Goal: Find specific page/section: Find specific page/section

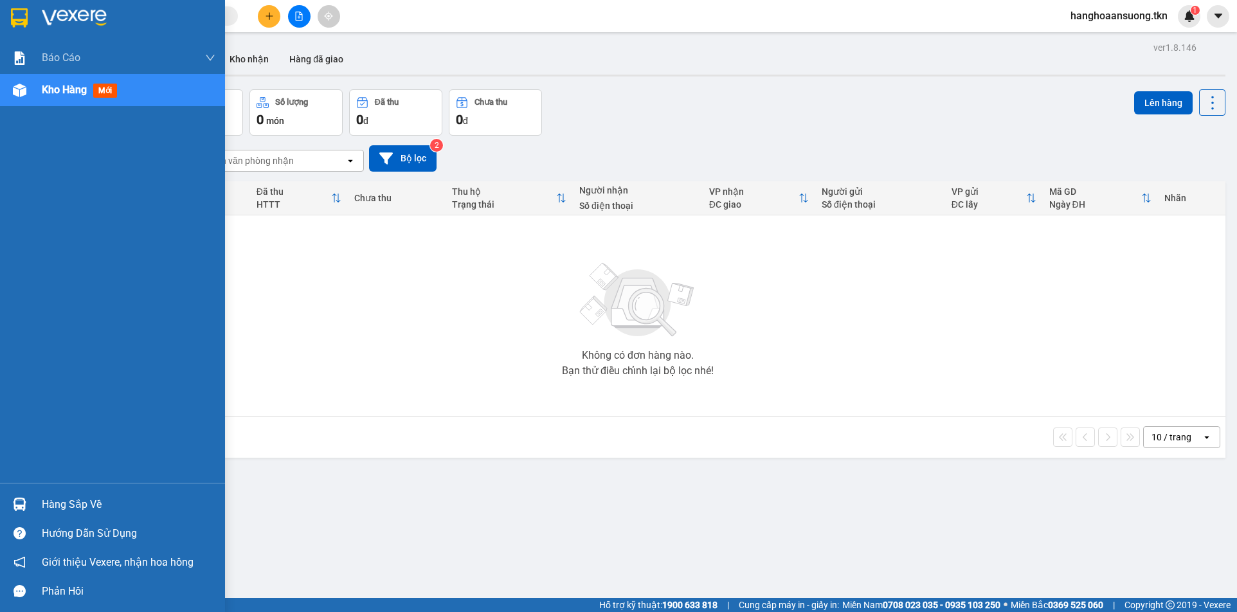
click at [27, 503] on div at bounding box center [19, 504] width 22 height 22
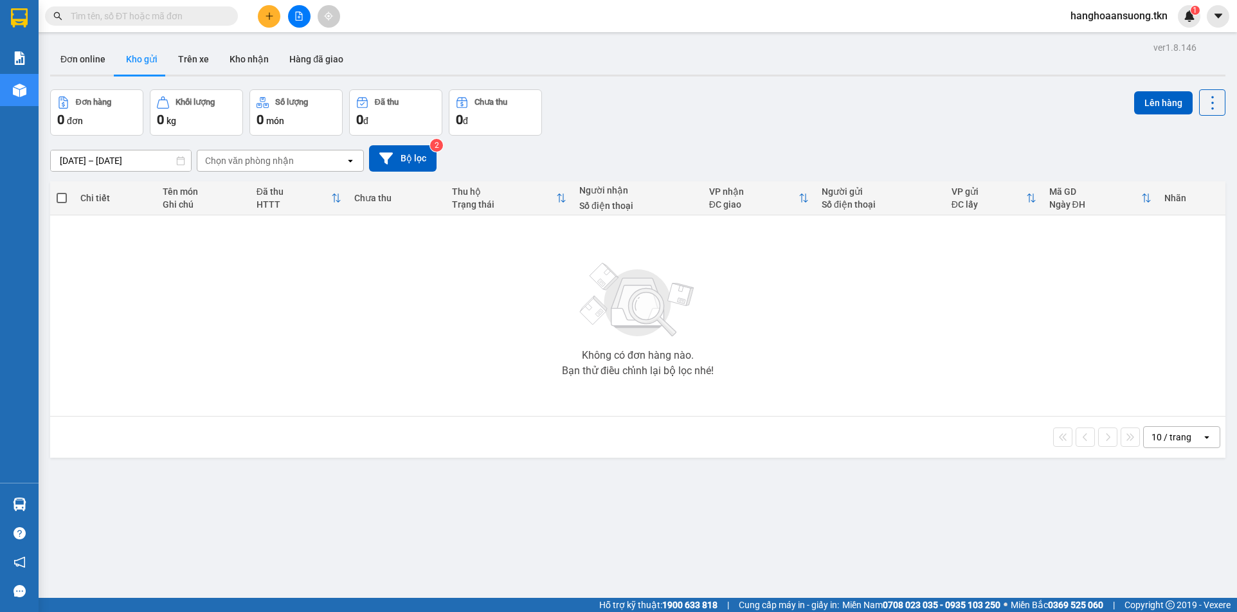
click at [433, 334] on section "Kết quả tìm kiếm ( 0 ) Bộ lọc No Data hanghoaansuong.tkn 1 Báo cáo Mẫu 1: Báo c…" at bounding box center [618, 306] width 1237 height 612
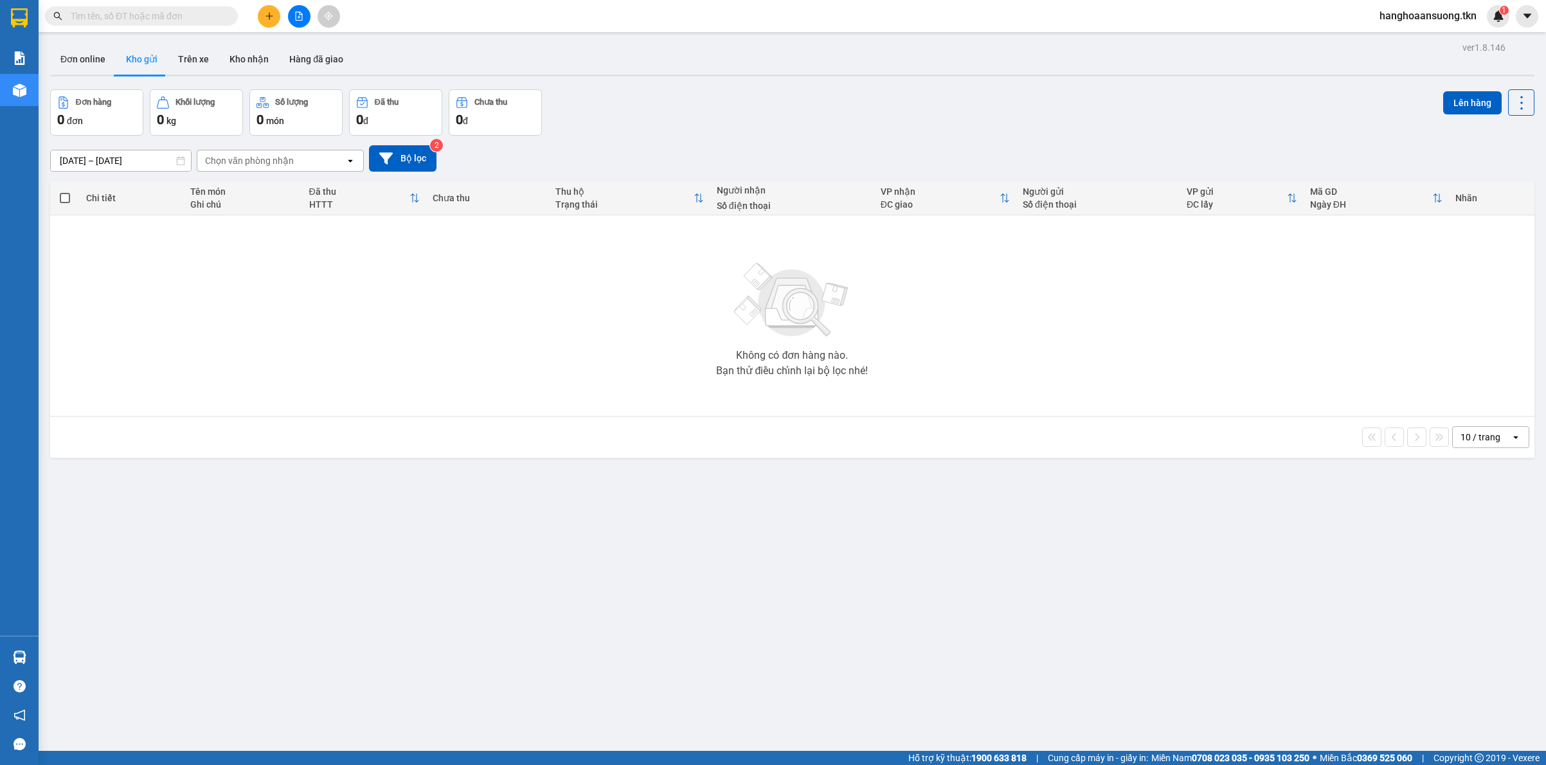
click at [1236, 442] on icon "open" at bounding box center [1515, 437] width 10 height 10
click at [1236, 463] on span "5 / trang" at bounding box center [1468, 465] width 36 height 13
click at [1236, 439] on icon "open" at bounding box center [1515, 437] width 10 height 10
click at [1236, 485] on span "10 / trang" at bounding box center [1470, 488] width 41 height 13
click at [1236, 11] on icon "caret-down" at bounding box center [1524, 16] width 12 height 12
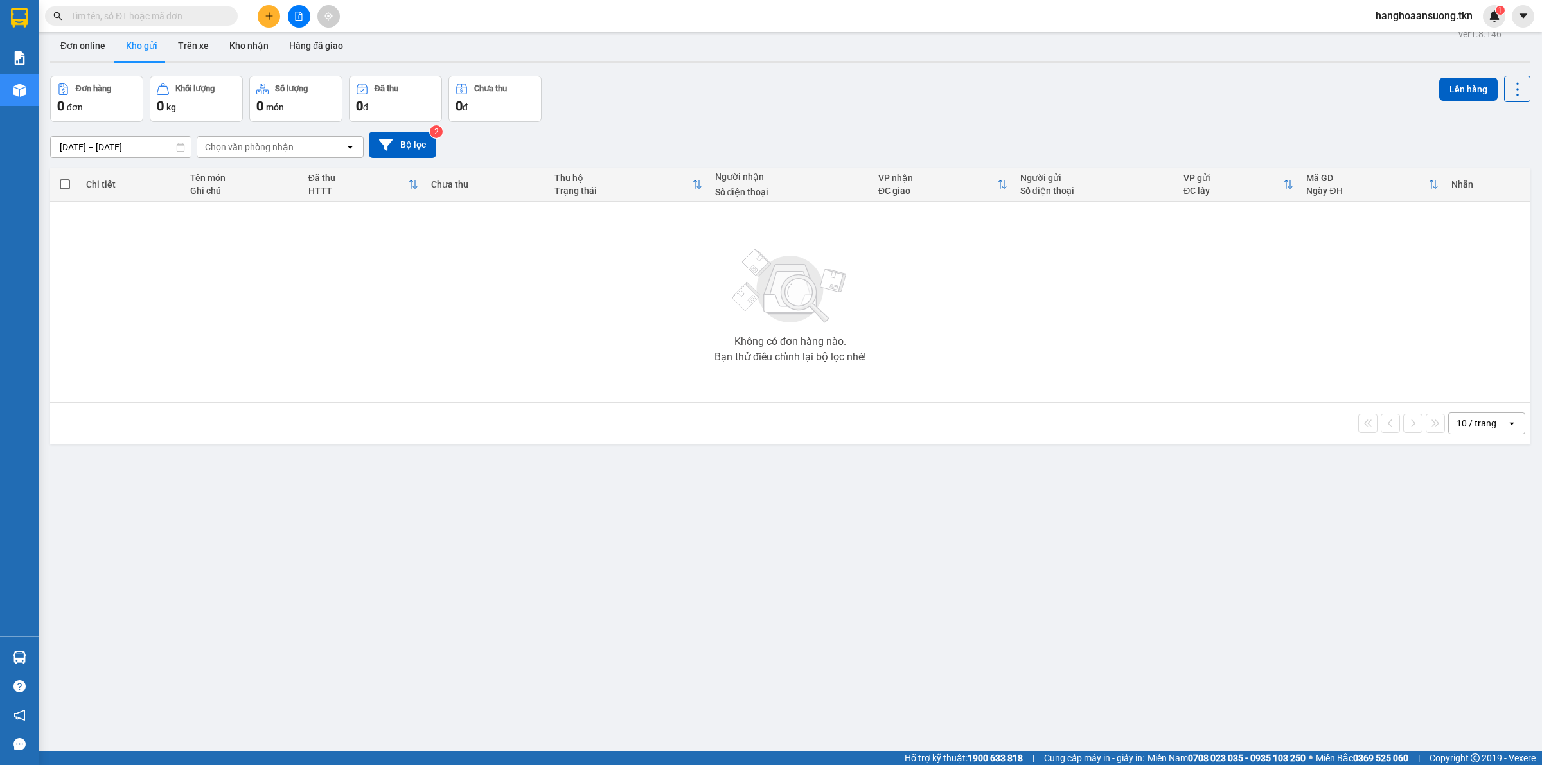
scroll to position [15, 0]
drag, startPoint x: 1507, startPoint y: 265, endPoint x: 1245, endPoint y: 332, distance: 270.8
click at [1236, 328] on div "Không có đơn hàng nào. Bạn thử điều chỉnh lại bộ lọc nhé!" at bounding box center [791, 300] width 1468 height 193
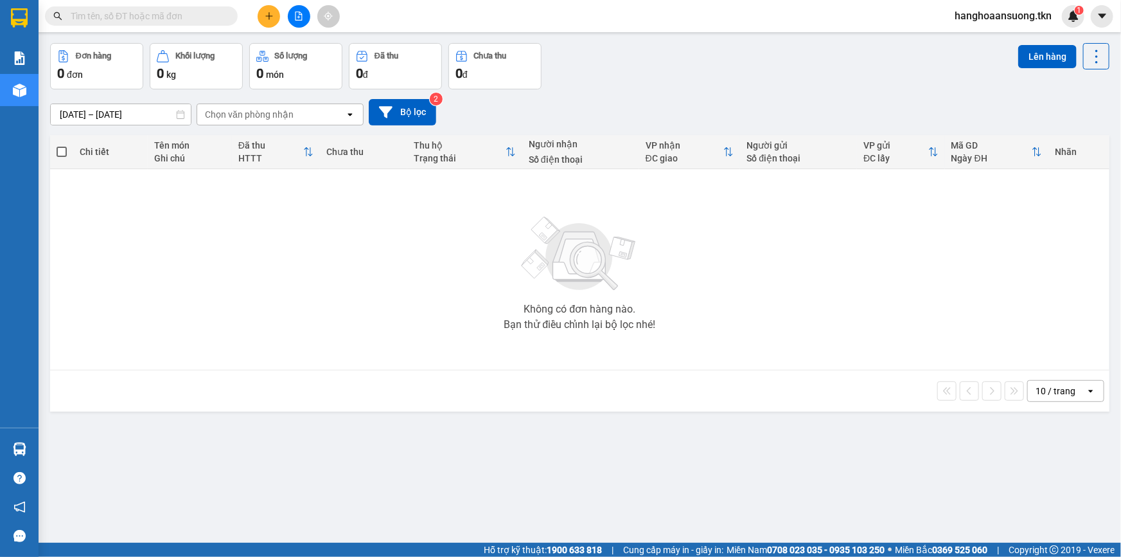
scroll to position [54, 0]
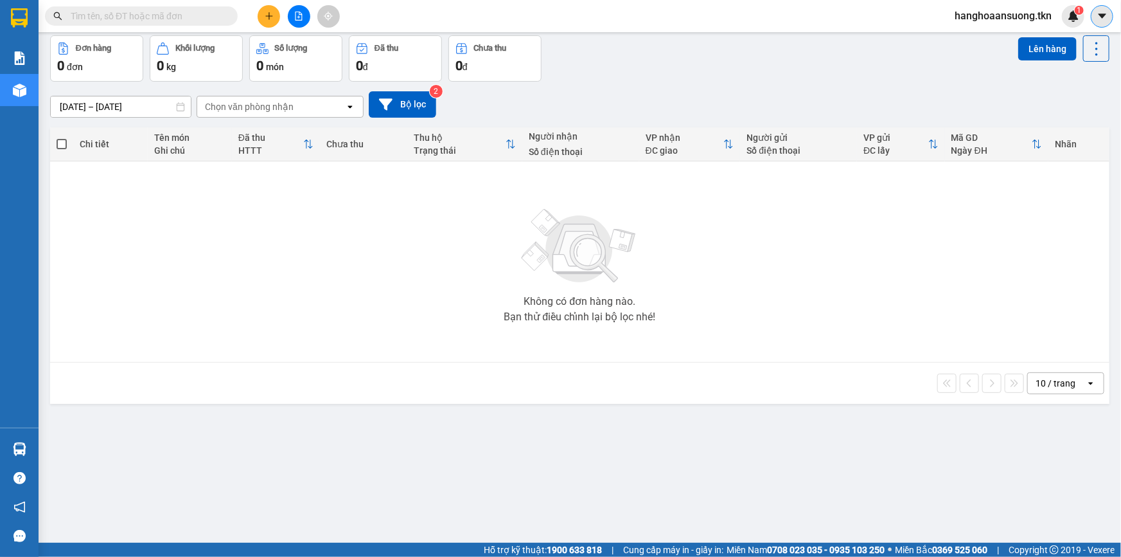
click at [1098, 14] on icon "caret-down" at bounding box center [1103, 16] width 12 height 12
click at [985, 490] on div "ver 1.8.146 Đơn online Kho gửi Trên xe Kho nhận Hàng đã giao Đơn hàng 0 đơn Khố…" at bounding box center [580, 263] width 1070 height 557
drag, startPoint x: 1060, startPoint y: 467, endPoint x: 1094, endPoint y: 500, distance: 47.7
click at [1064, 474] on div "ver 1.8.146 Đơn online Kho gửi Trên xe Kho nhận Hàng đã giao Đơn hàng 0 đơn Khố…" at bounding box center [580, 263] width 1070 height 557
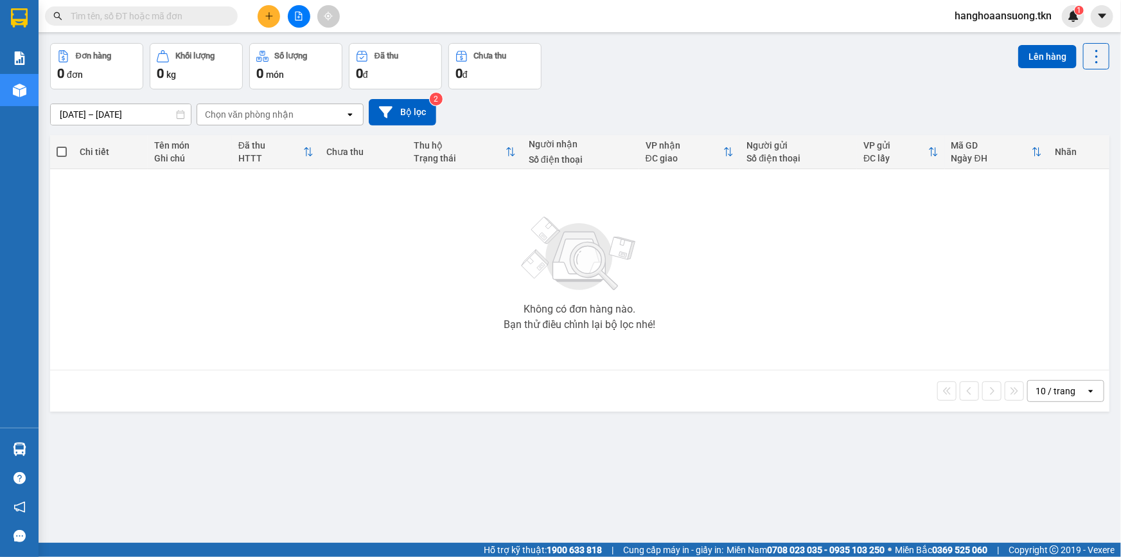
scroll to position [58, 0]
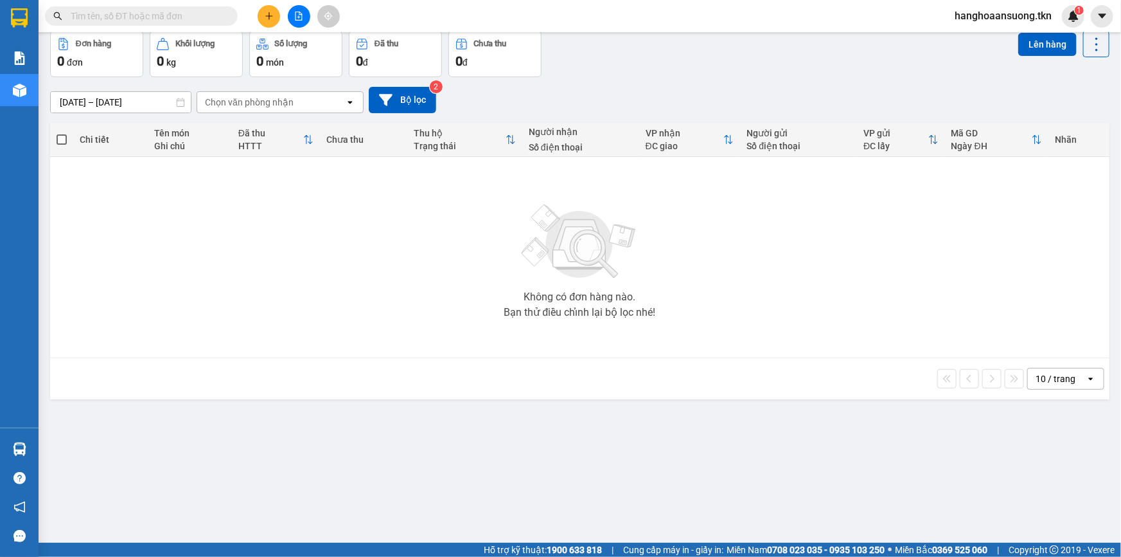
click at [1110, 42] on main "ver 1.8.146 Đơn online Kho gửi Trên xe Kho nhận Hàng đã giao Đơn hàng 0 đơn Khố…" at bounding box center [560, 271] width 1121 height 542
click at [1110, 39] on main "ver 1.8.146 Đơn online Kho gửi Trên xe Kho nhận Hàng đã giao Đơn hàng 0 đơn Khố…" at bounding box center [560, 271] width 1121 height 542
click at [1111, 23] on span at bounding box center [1102, 16] width 22 height 22
